Goal: Transaction & Acquisition: Purchase product/service

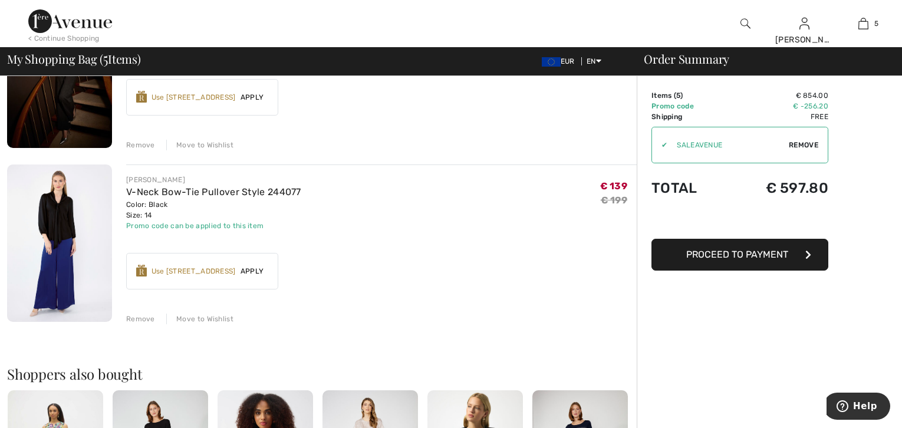
scroll to position [720, 0]
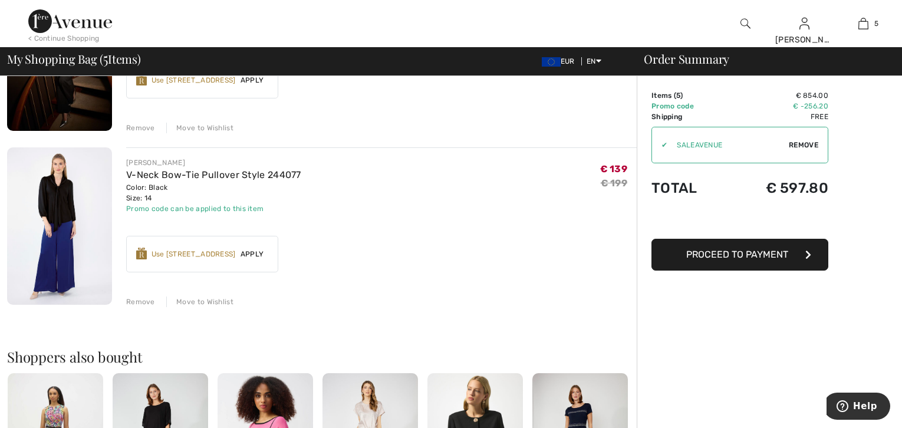
click at [138, 299] on div "Remove" at bounding box center [140, 302] width 29 height 11
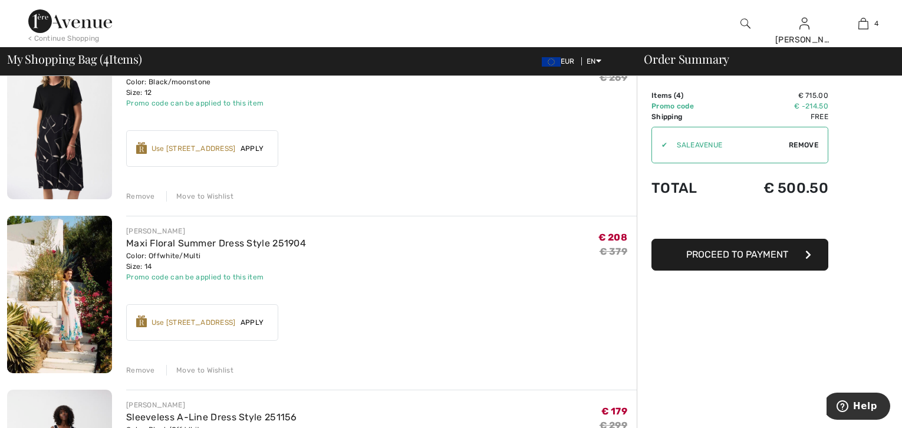
scroll to position [0, 0]
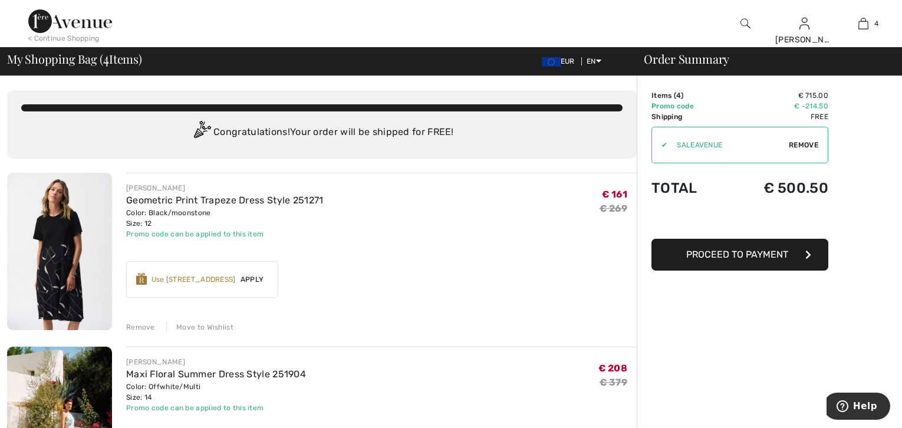
click at [140, 327] on div "Remove" at bounding box center [140, 327] width 29 height 11
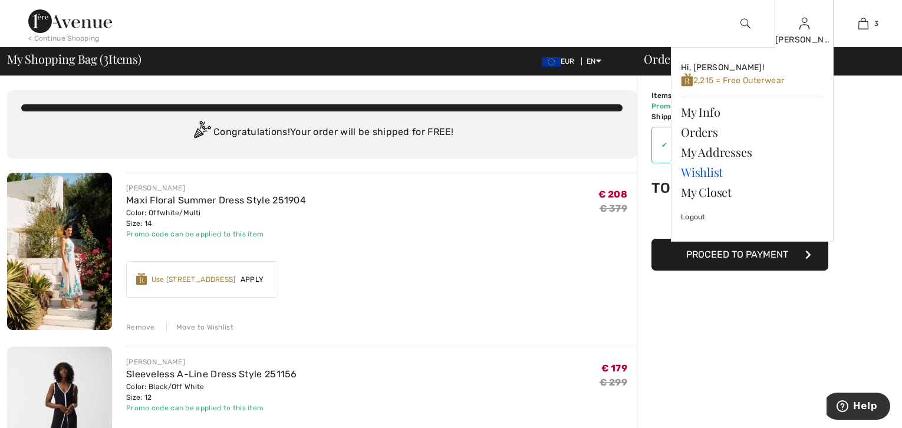
click at [701, 171] on link "Wishlist" at bounding box center [752, 172] width 143 height 20
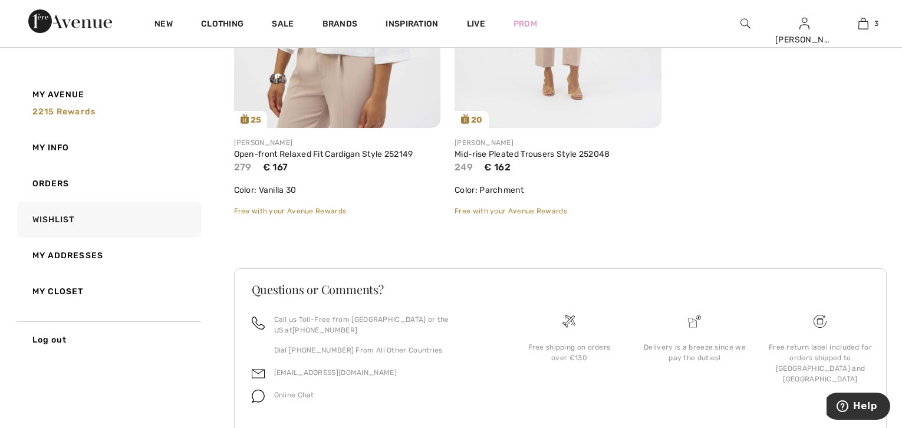
scroll to position [413, 0]
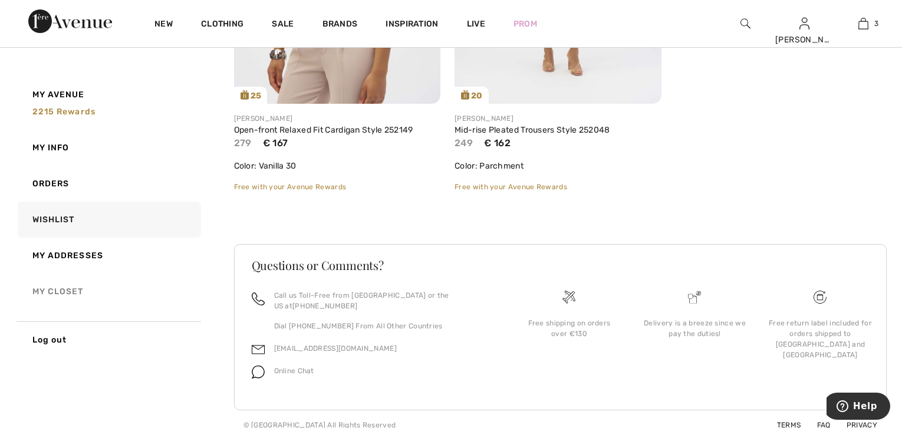
click at [80, 298] on link "My Closet" at bounding box center [108, 292] width 186 height 36
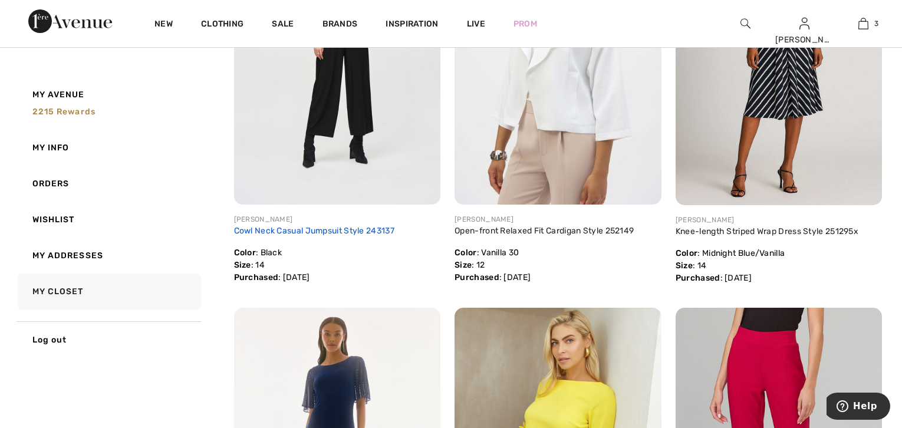
scroll to position [150, 0]
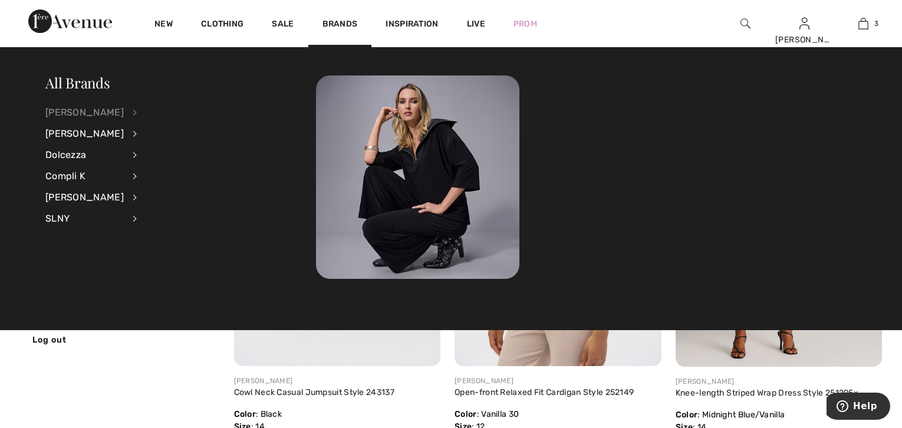
click at [95, 115] on div "[PERSON_NAME]" at bounding box center [84, 112] width 78 height 21
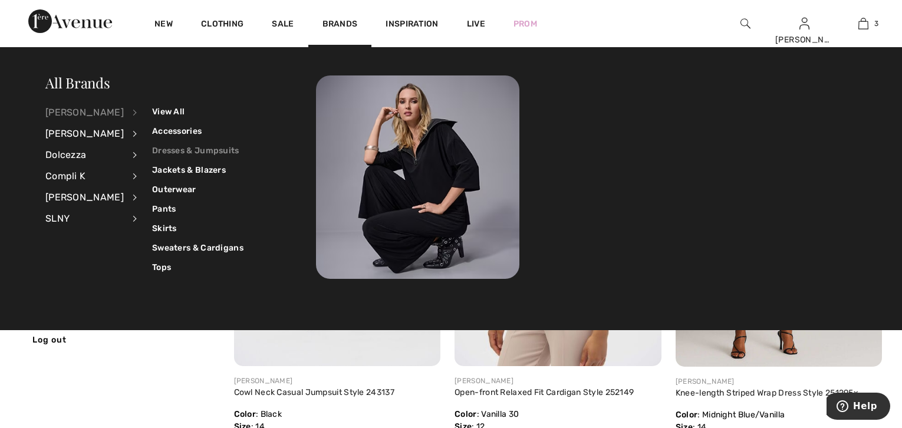
click at [154, 149] on link "Dresses & Jumpsuits" at bounding box center [197, 150] width 91 height 19
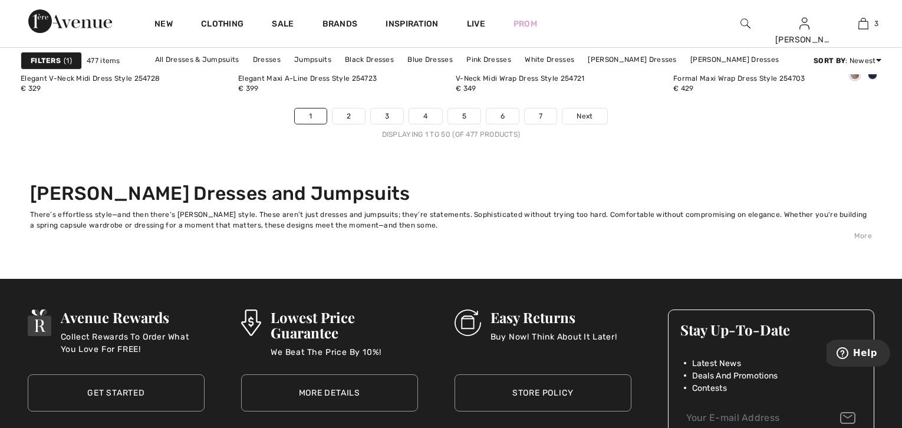
scroll to position [5698, 0]
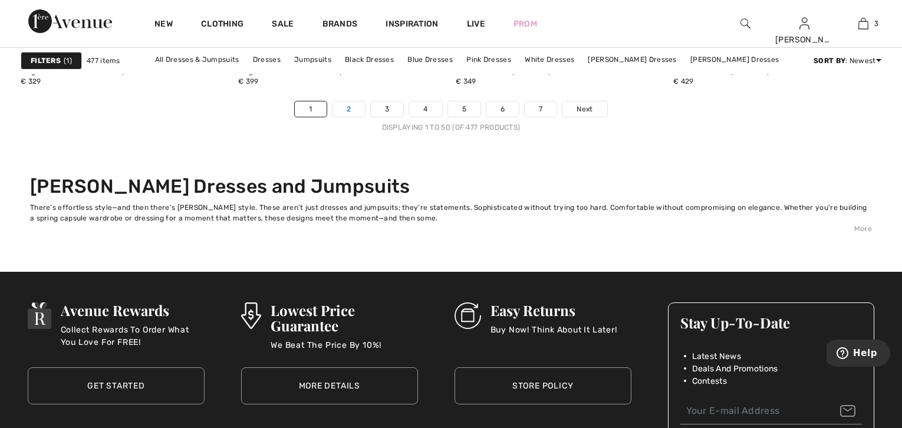
click at [349, 103] on link "2" at bounding box center [348, 108] width 32 height 15
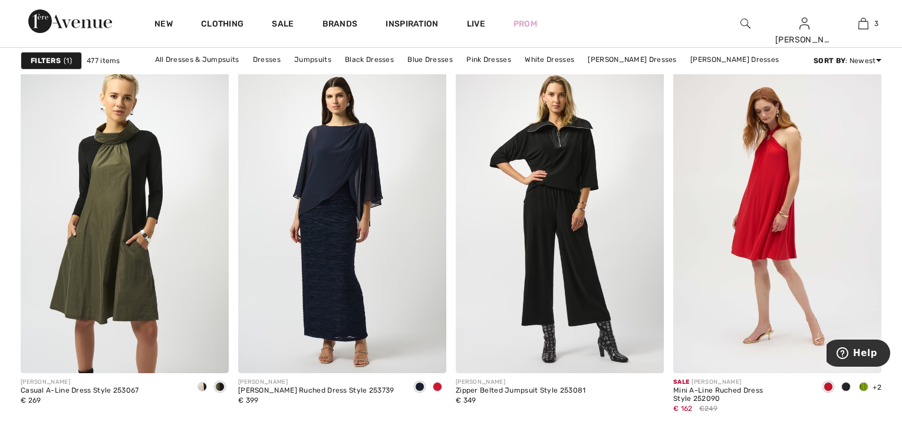
scroll to position [2489, 0]
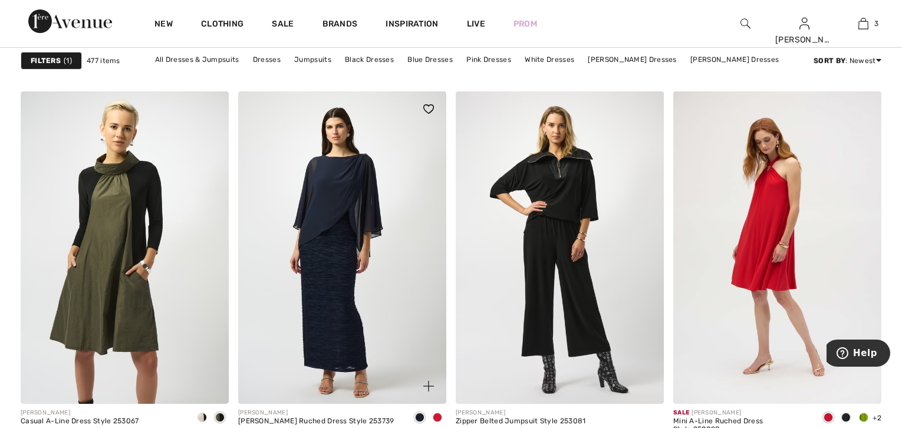
click at [440, 417] on span at bounding box center [437, 417] width 9 height 9
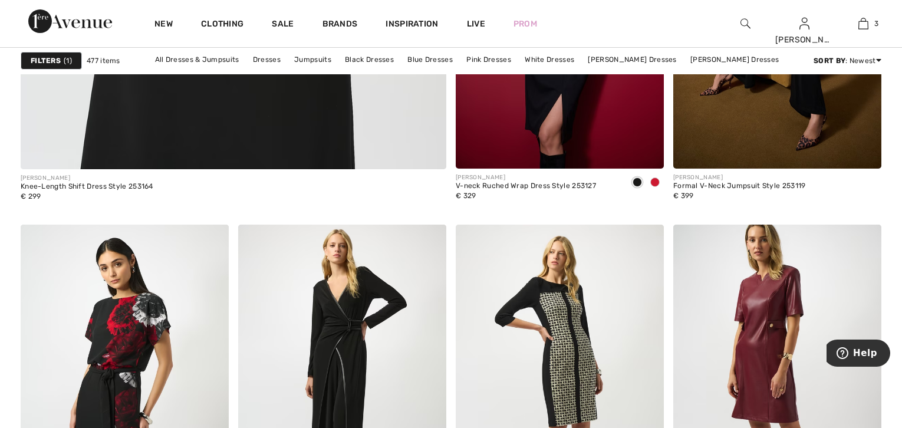
scroll to position [3602, 0]
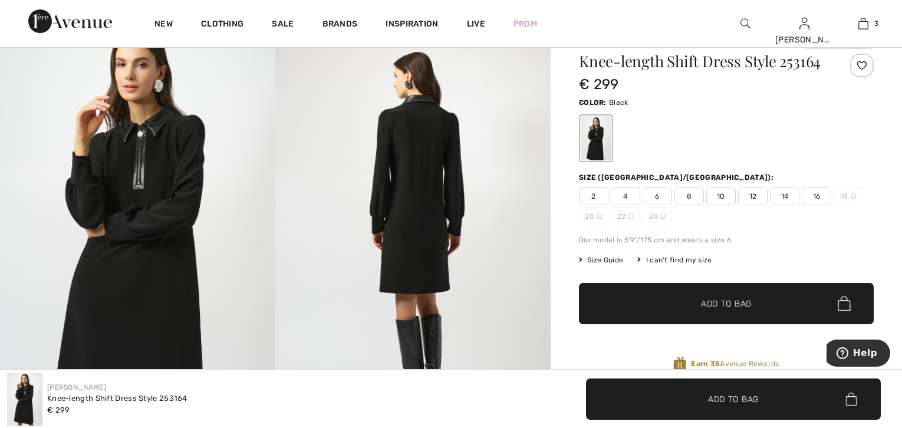
scroll to position [65, 0]
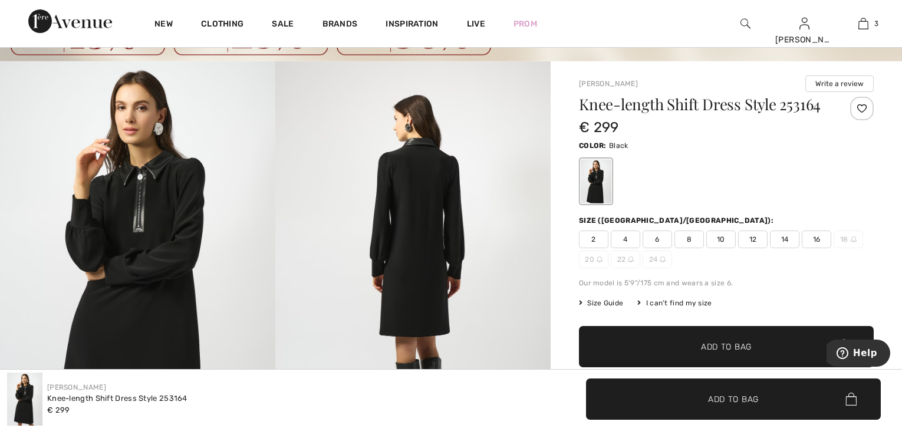
click at [782, 236] on span "14" at bounding box center [784, 239] width 29 height 18
click at [861, 103] on div at bounding box center [862, 109] width 24 height 24
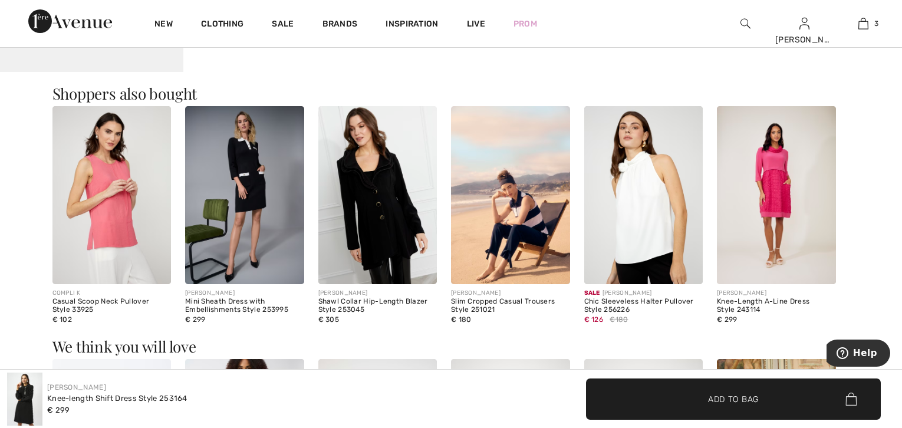
scroll to position [1048, 0]
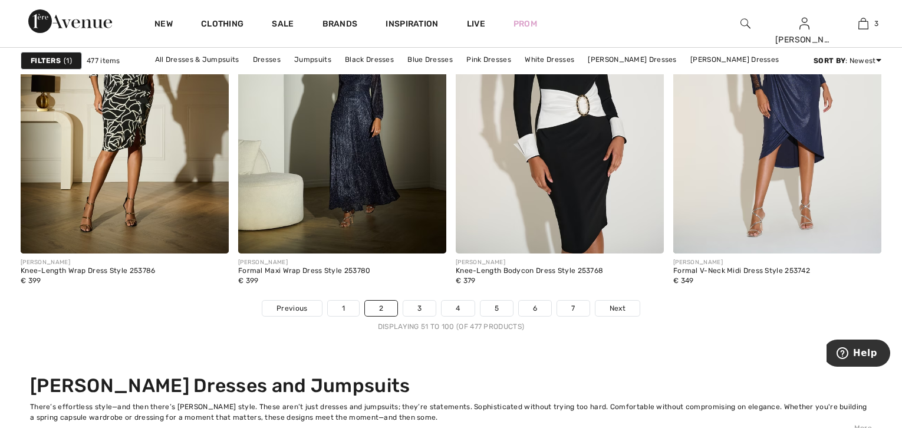
scroll to position [5633, 0]
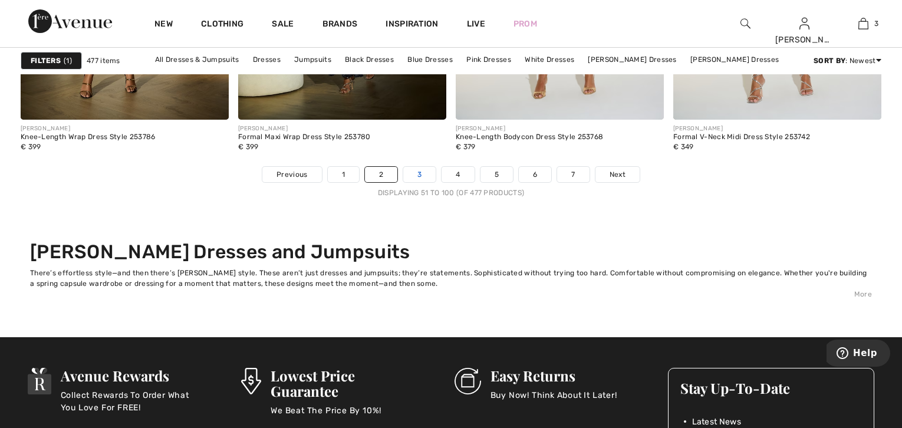
click at [425, 169] on link "3" at bounding box center [419, 174] width 32 height 15
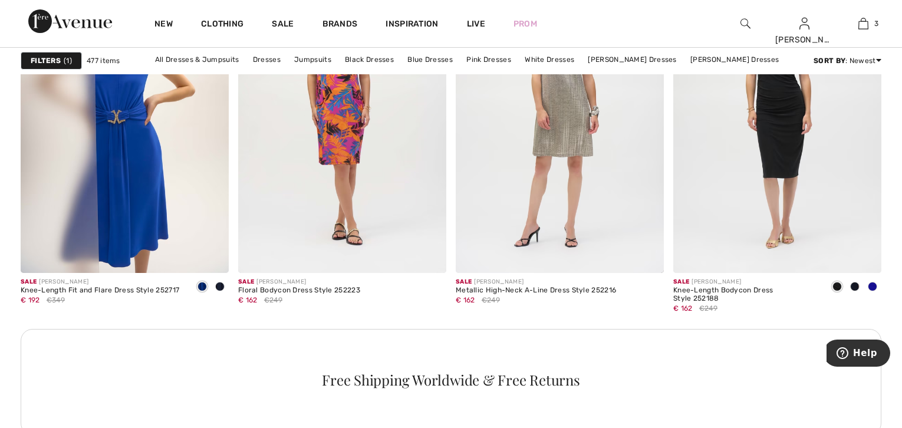
scroll to position [2489, 0]
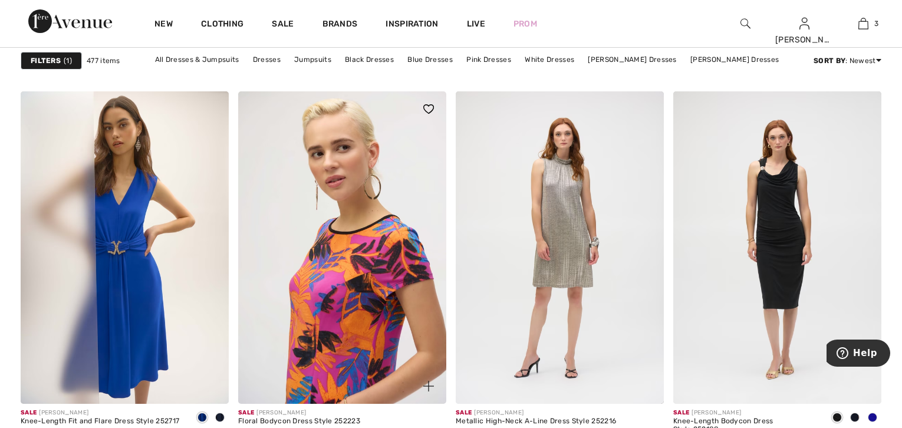
click at [341, 284] on img at bounding box center [342, 247] width 208 height 312
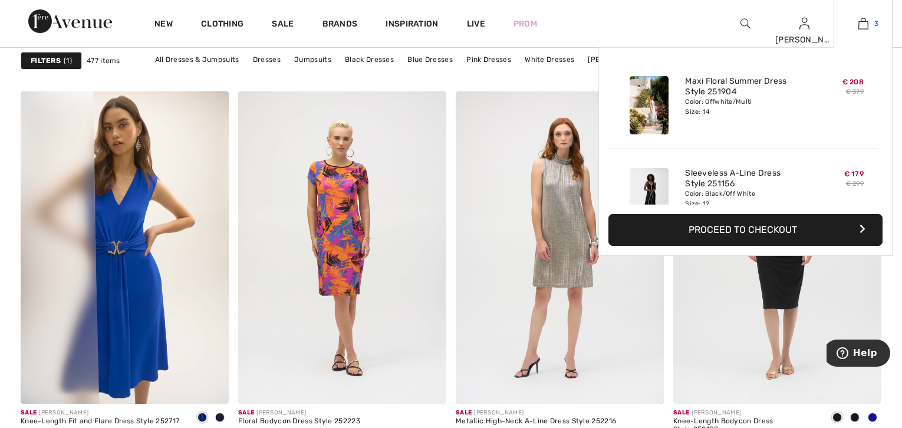
click at [855, 22] on link "3" at bounding box center [863, 24] width 58 height 14
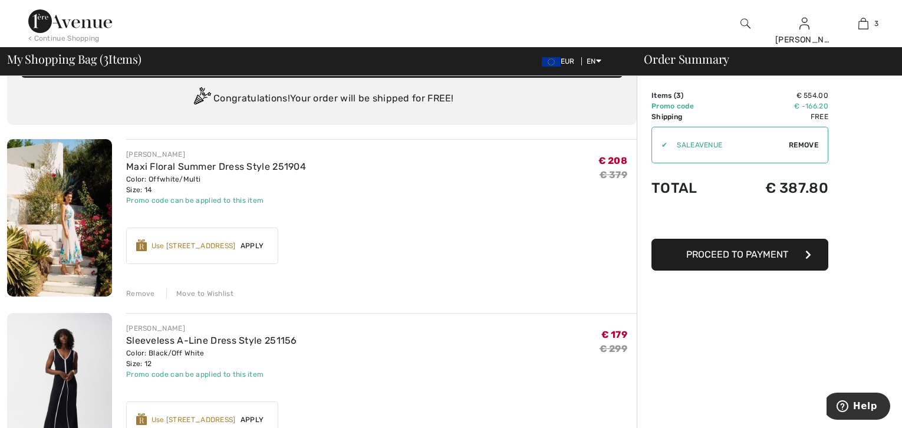
scroll to position [196, 0]
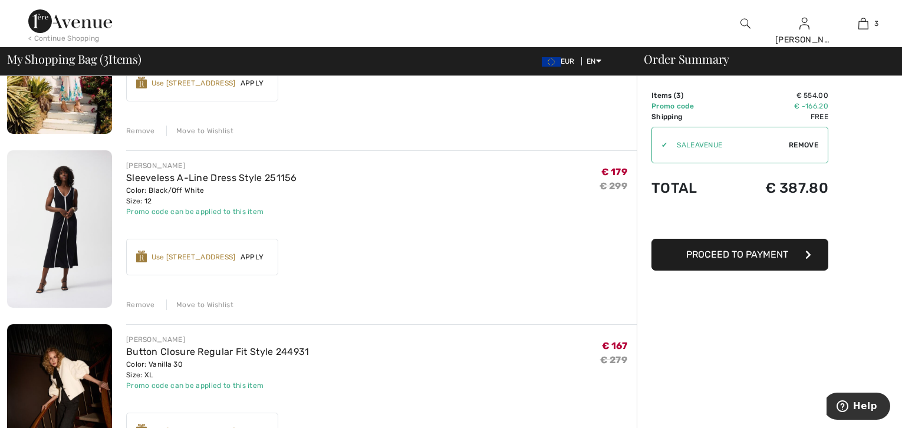
click at [53, 249] on img at bounding box center [59, 228] width 105 height 157
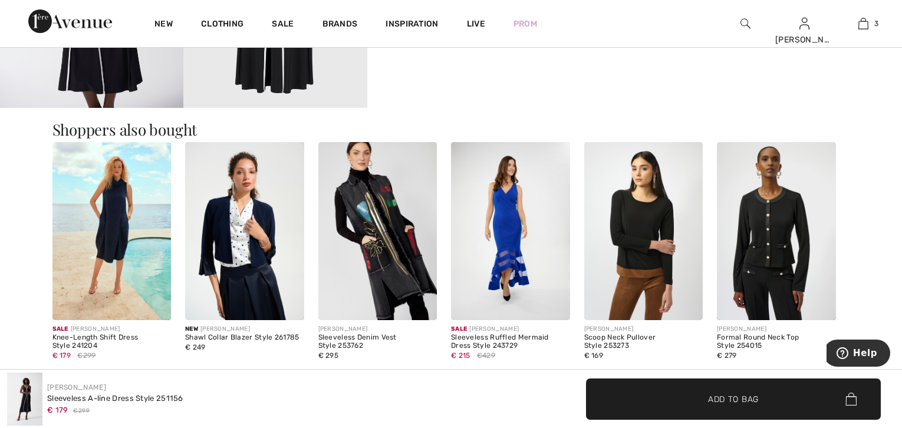
scroll to position [1048, 0]
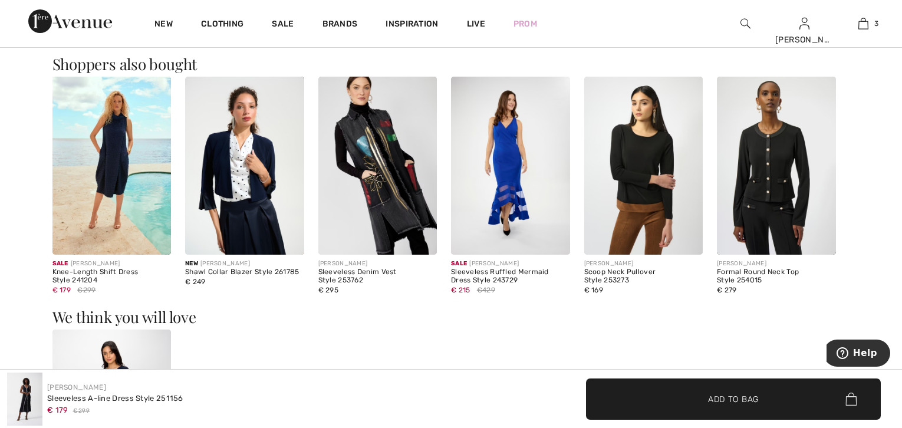
click at [776, 173] on img at bounding box center [776, 166] width 119 height 178
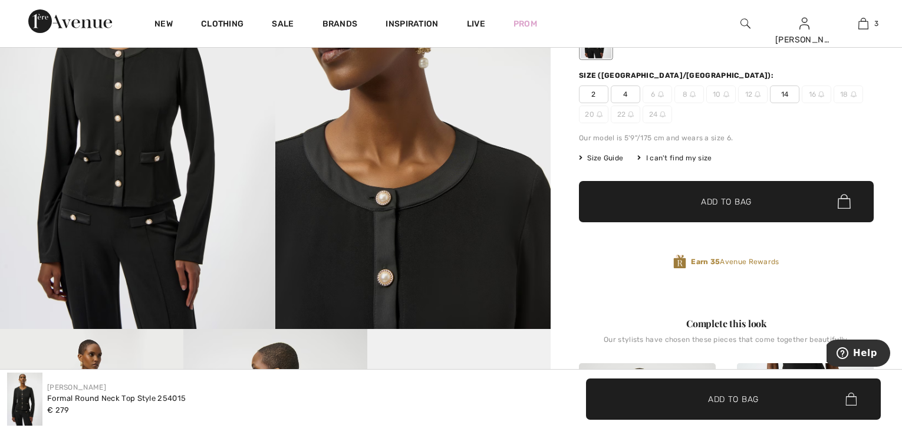
scroll to position [196, 0]
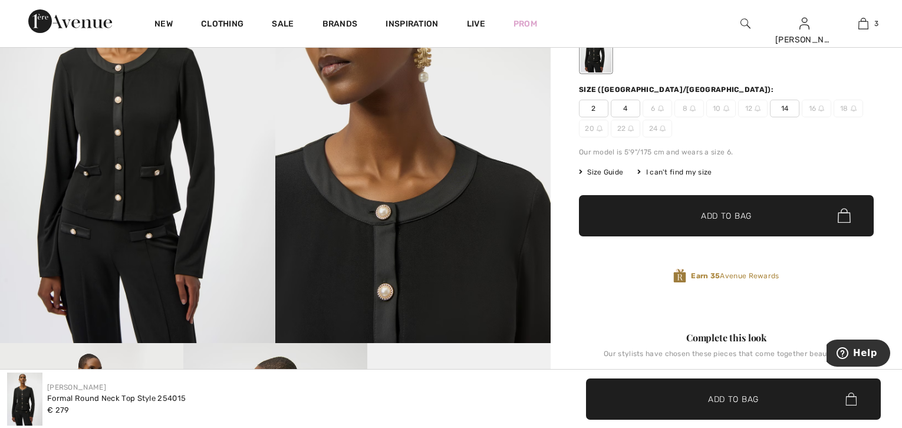
click at [789, 106] on span "14" at bounding box center [784, 109] width 29 height 18
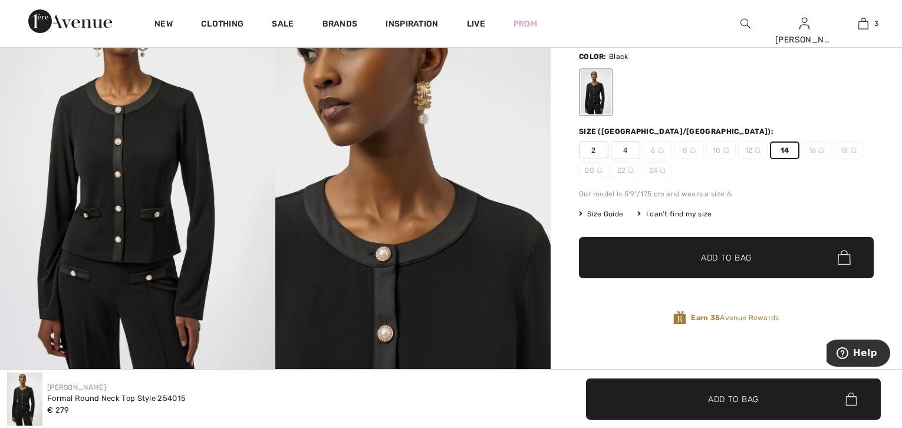
scroll to position [65, 0]
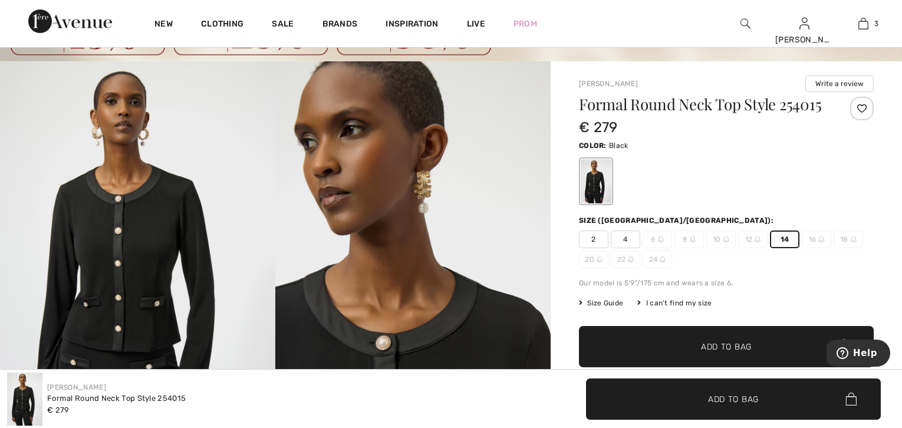
click at [861, 105] on div at bounding box center [862, 109] width 24 height 24
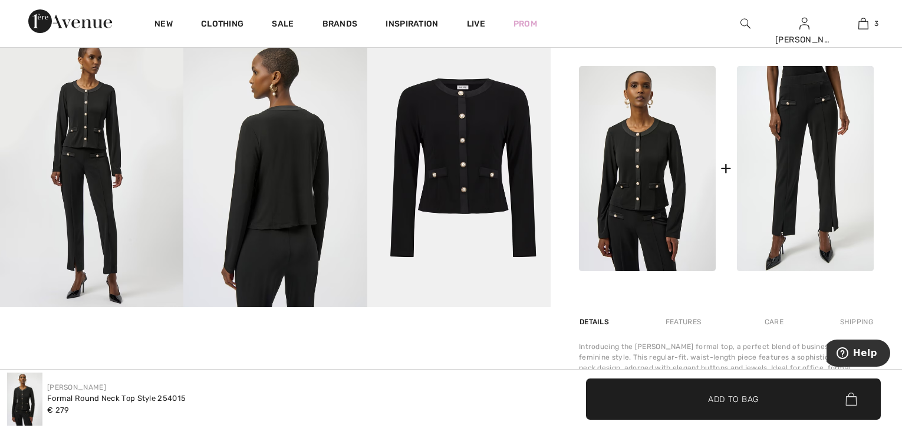
scroll to position [523, 0]
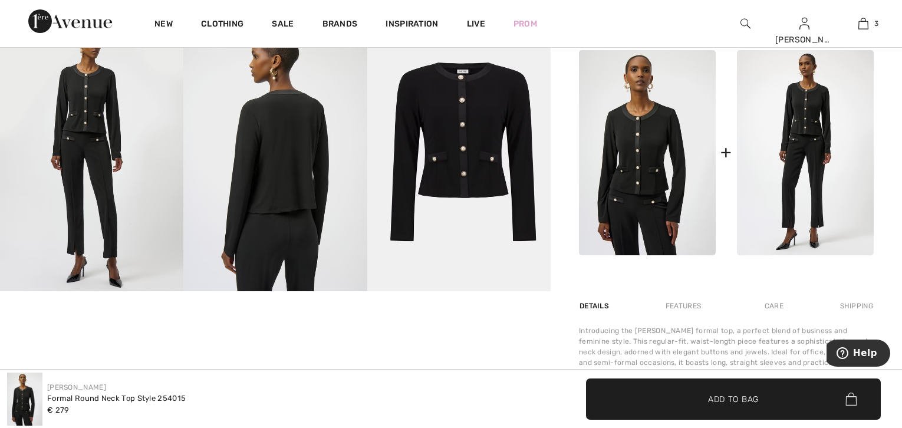
click at [818, 146] on img at bounding box center [805, 152] width 137 height 205
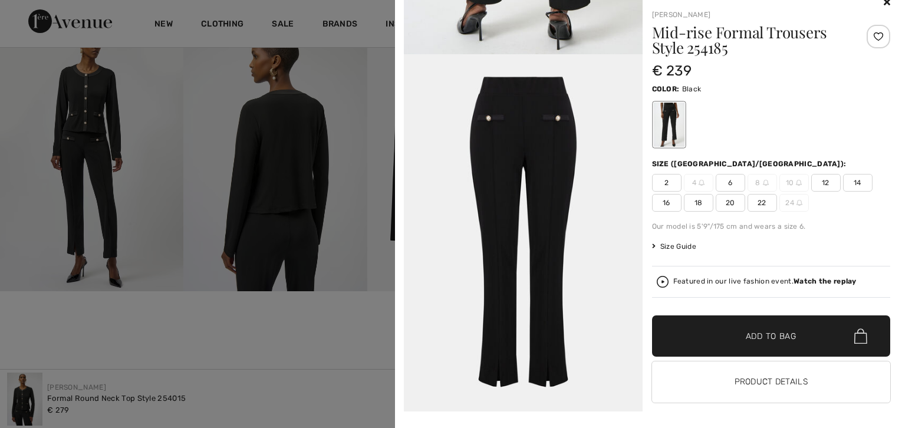
scroll to position [17, 0]
click at [855, 186] on span "14" at bounding box center [857, 182] width 29 height 18
click at [867, 35] on div at bounding box center [879, 36] width 24 height 24
